Goal: Task Accomplishment & Management: Use online tool/utility

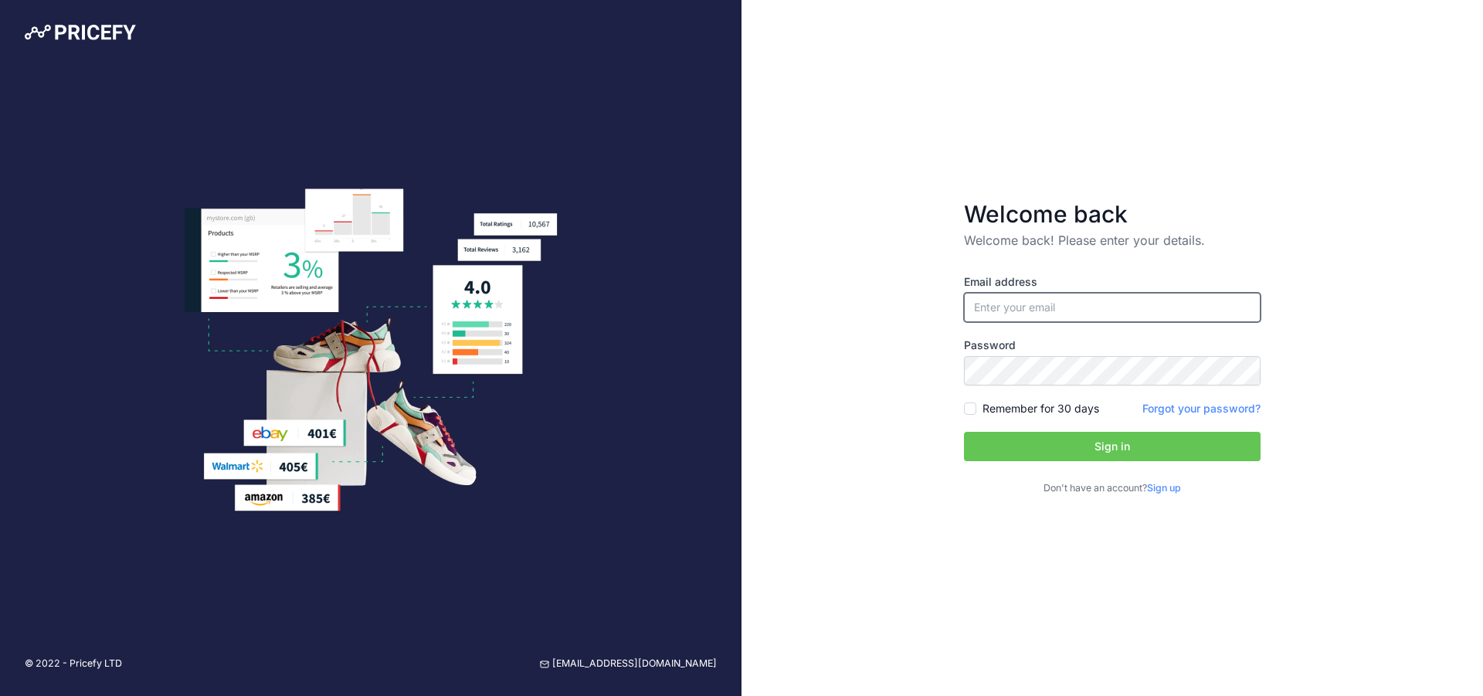
click at [1038, 302] on input "email" at bounding box center [1112, 307] width 297 height 29
type input "[PERSON_NAME][EMAIL_ADDRESS][DOMAIN_NAME]"
click at [971, 410] on input "Remember for 30 days" at bounding box center [970, 408] width 12 height 12
checkbox input "true"
click at [1054, 450] on button "Sign in" at bounding box center [1112, 446] width 297 height 29
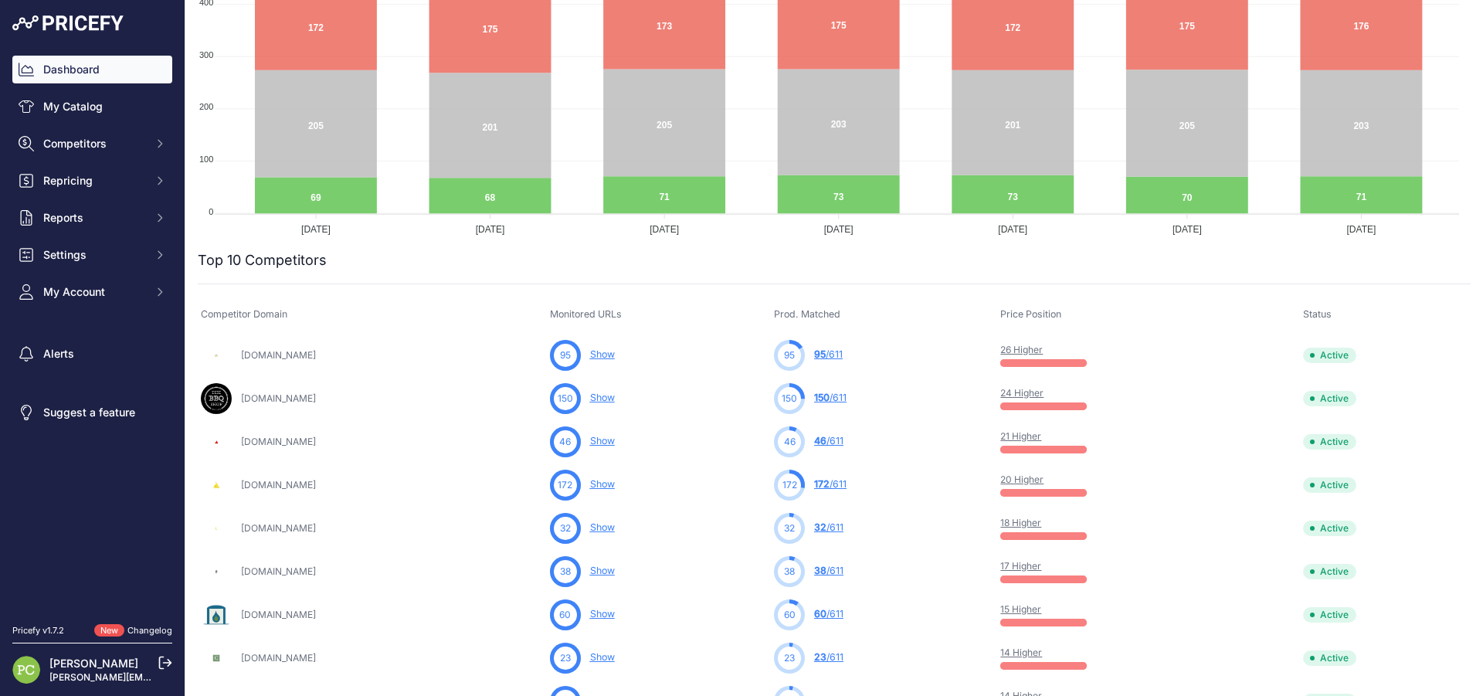
scroll to position [309, 0]
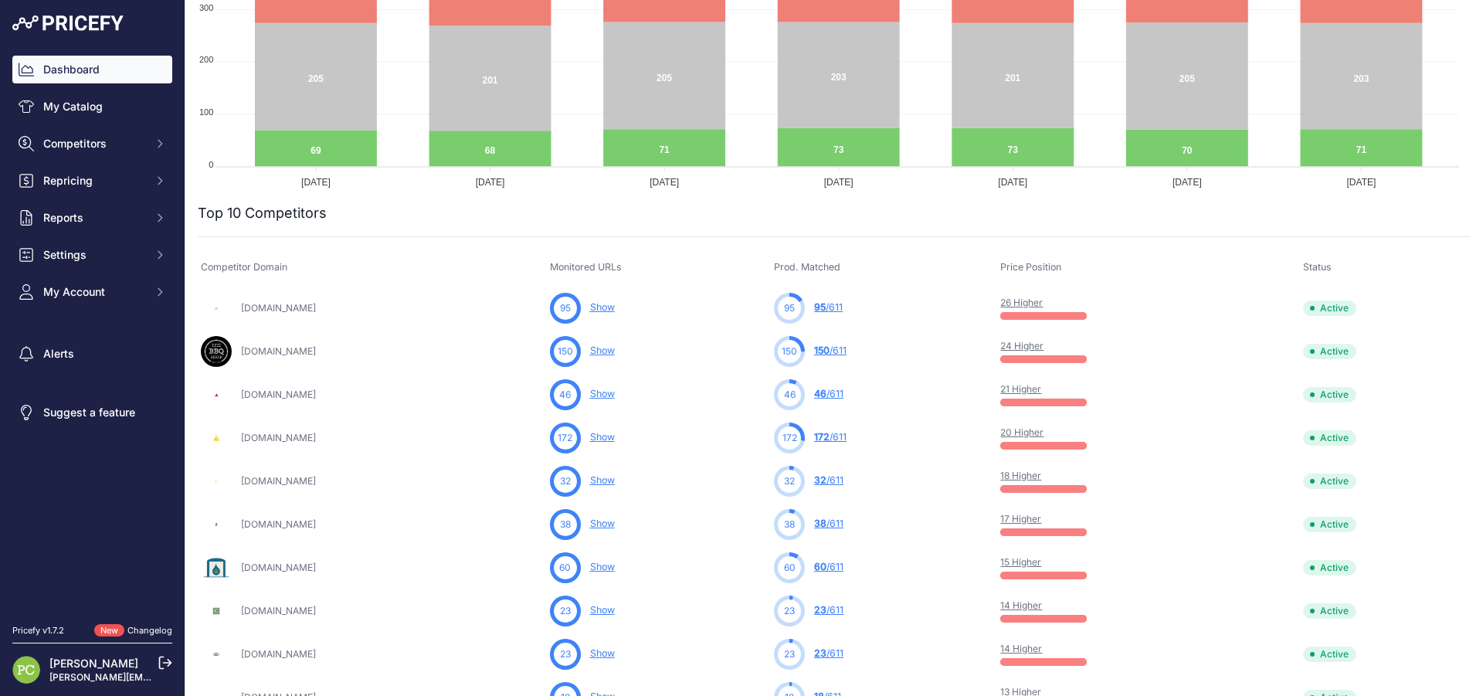
click at [1043, 347] on link "24 Higher" at bounding box center [1021, 346] width 43 height 12
click at [86, 106] on link "My Catalog" at bounding box center [92, 107] width 160 height 28
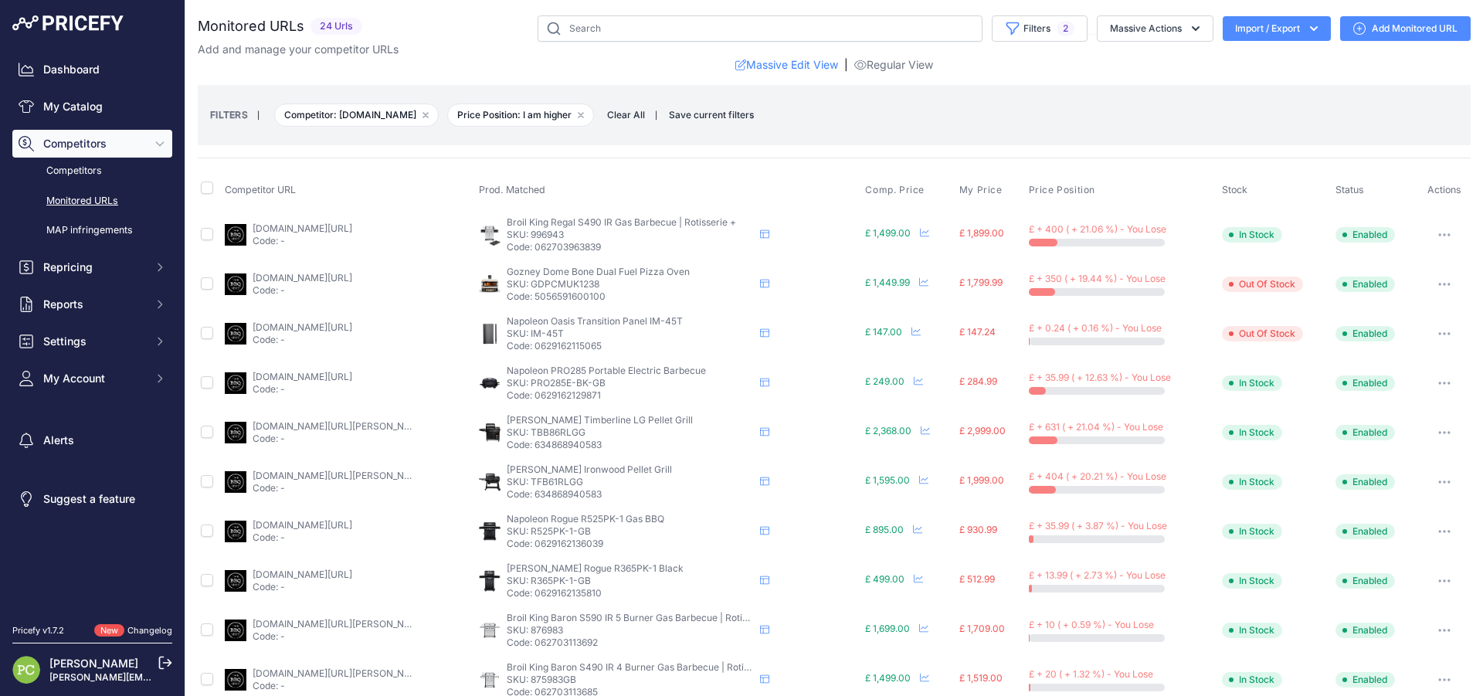
scroll to position [154, 0]
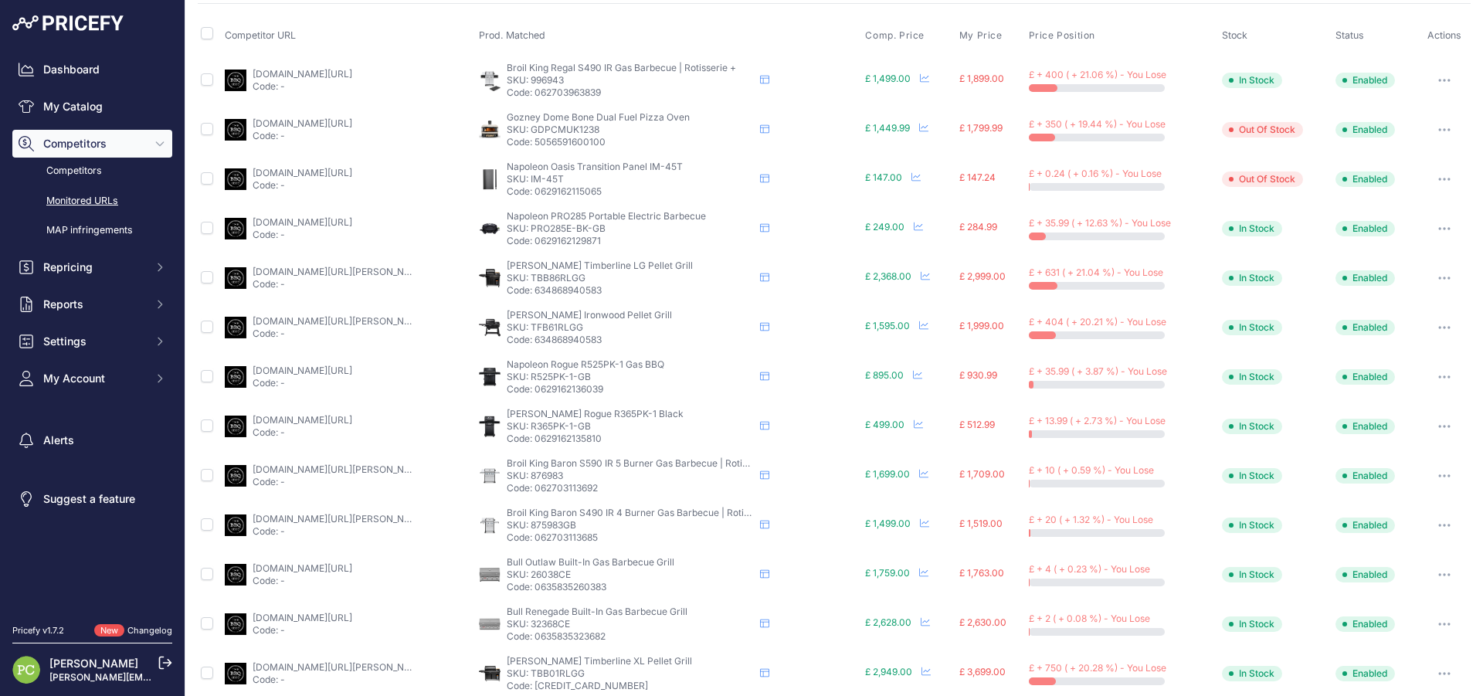
click at [301, 127] on link "thebbqshop.co.uk/gozney-dome-dual-fuel-pizza-oven-bone-d1creamlpguk?language=en…" at bounding box center [303, 123] width 100 height 12
click at [290, 75] on link "thebbqshop.co.uk/broil-king-s490-regal-pro?language=en&currency=gbp" at bounding box center [303, 74] width 100 height 12
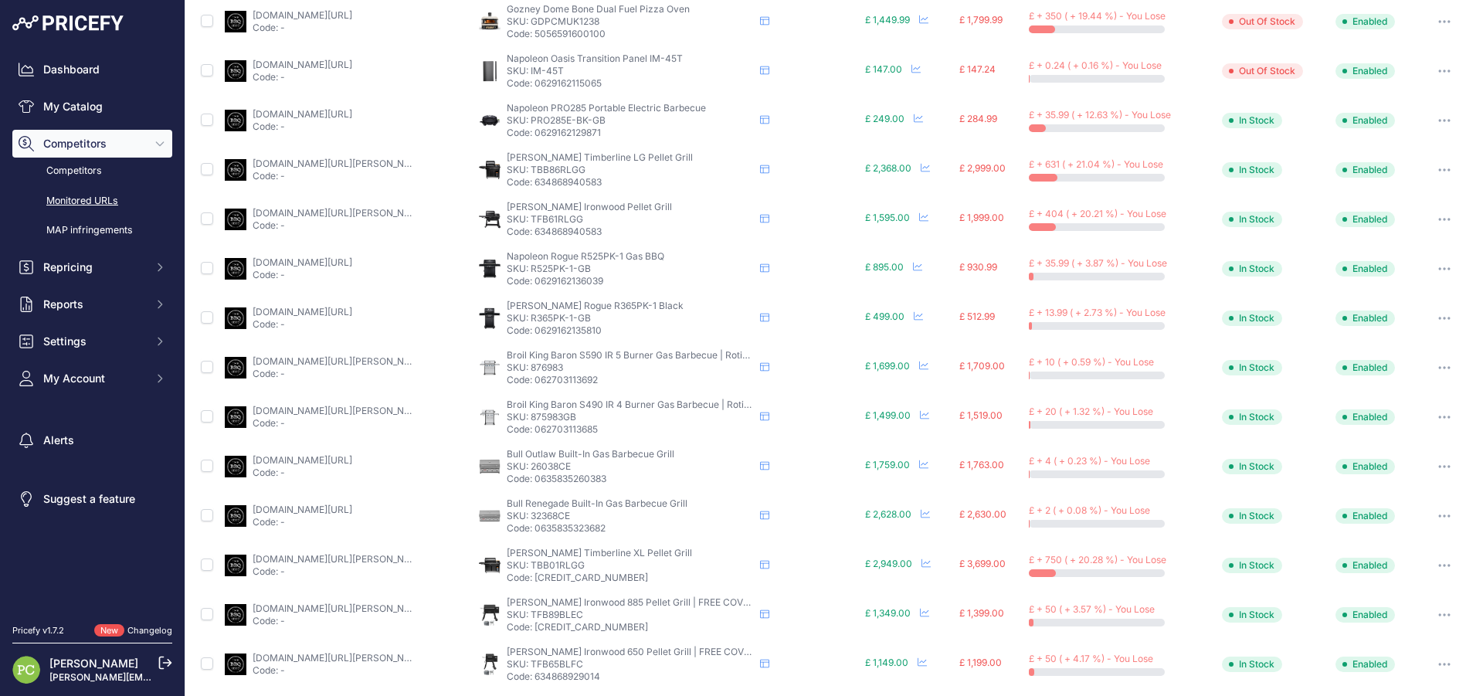
scroll to position [567, 0]
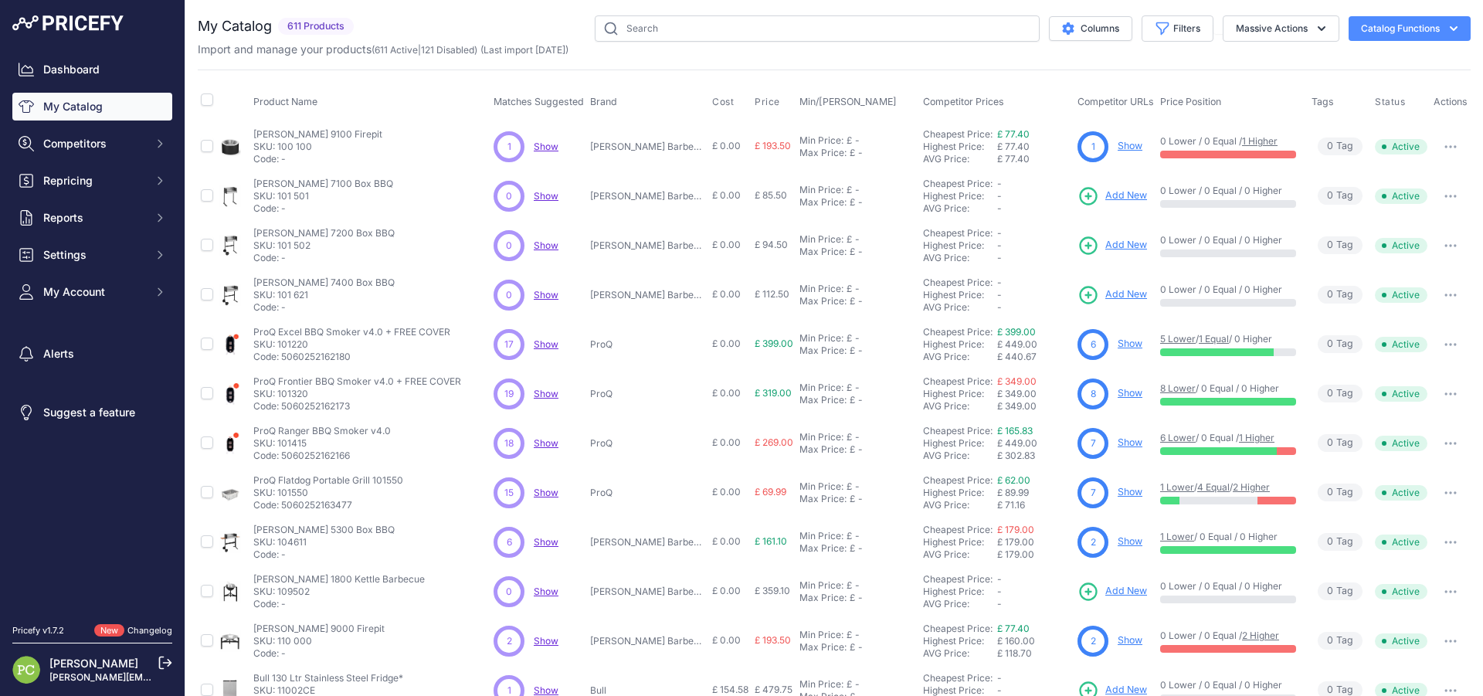
click at [1375, 28] on button "Catalog Functions" at bounding box center [1409, 28] width 122 height 25
click at [1327, 114] on link "Batch Upload" at bounding box center [1382, 117] width 173 height 28
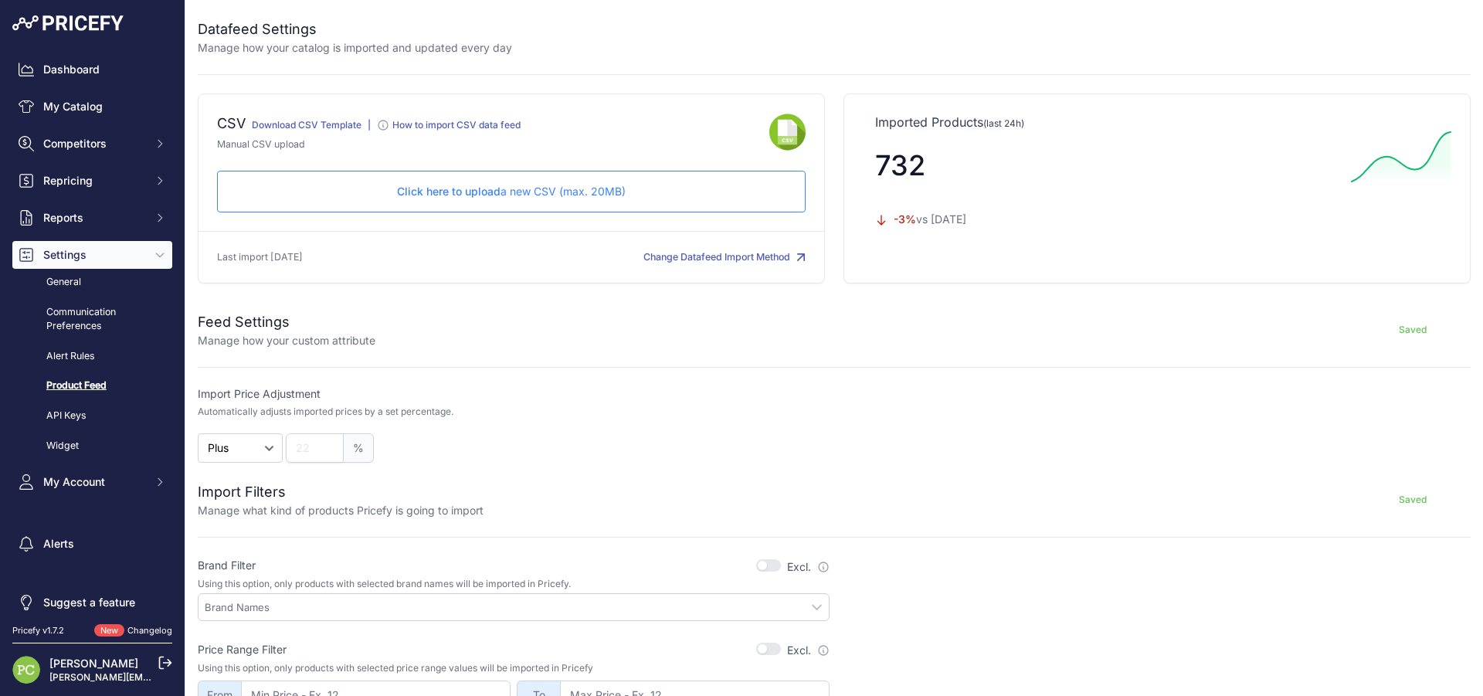
click at [479, 192] on span "Click here to upload" at bounding box center [448, 191] width 103 height 13
